Goal: Transaction & Acquisition: Purchase product/service

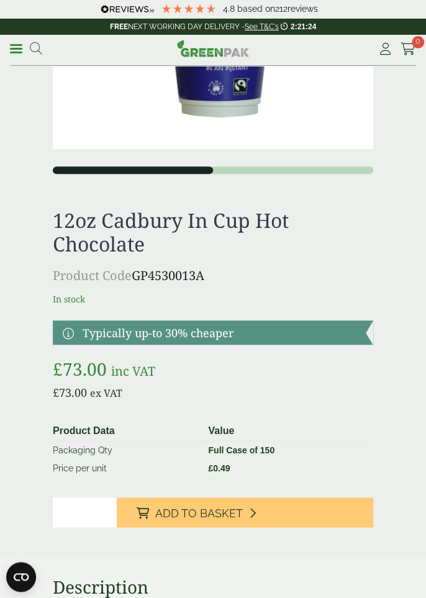
scroll to position [161, 0]
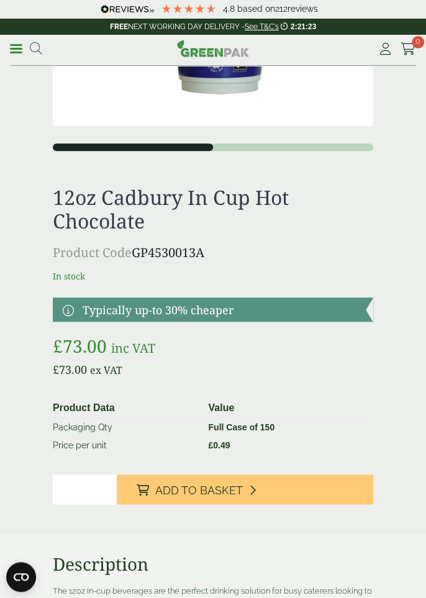
click at [333, 492] on button "Add to Basket" at bounding box center [245, 489] width 256 height 30
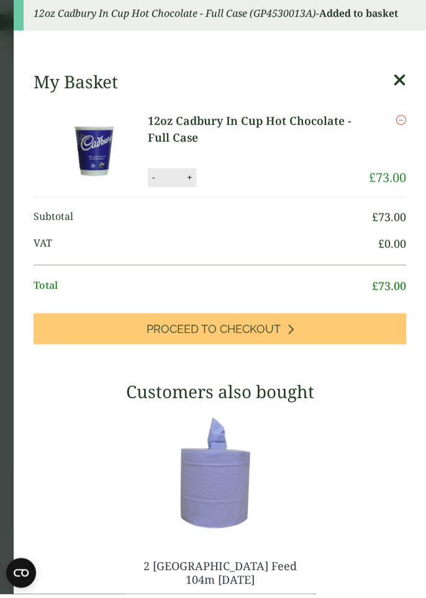
click at [351, 329] on link "Proceed to Checkout" at bounding box center [220, 332] width 372 height 31
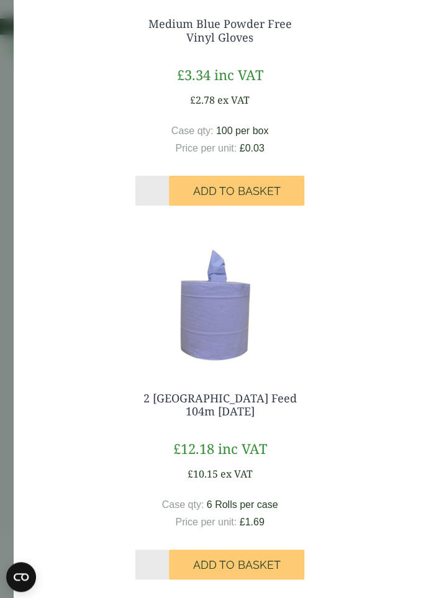
scroll to position [495, 0]
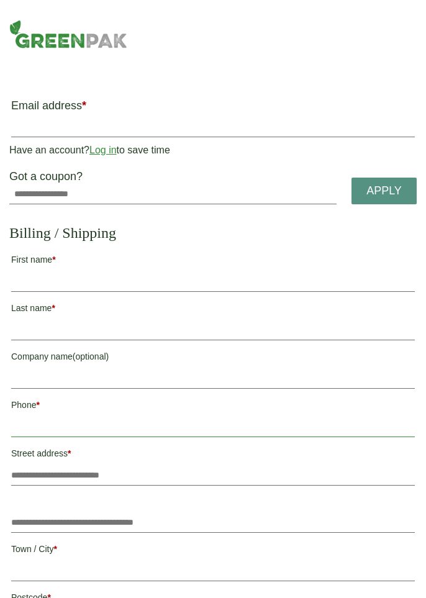
click at [363, 423] on input "Phone *" at bounding box center [212, 427] width 403 height 20
